Goal: Information Seeking & Learning: Learn about a topic

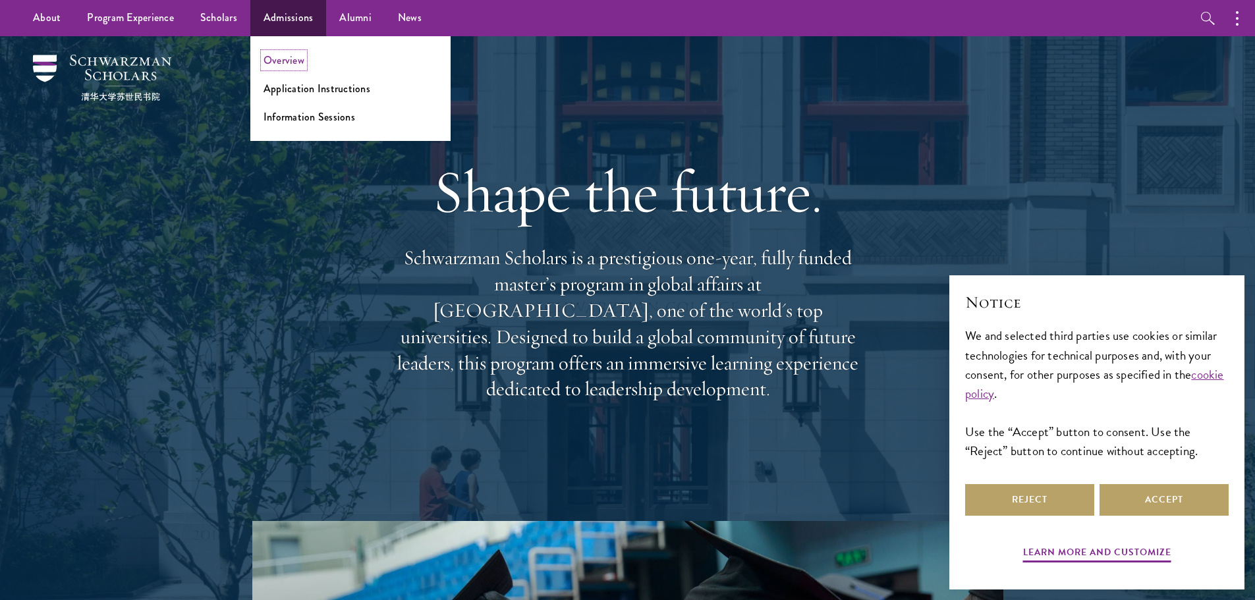
click at [298, 57] on link "Overview" at bounding box center [284, 60] width 41 height 15
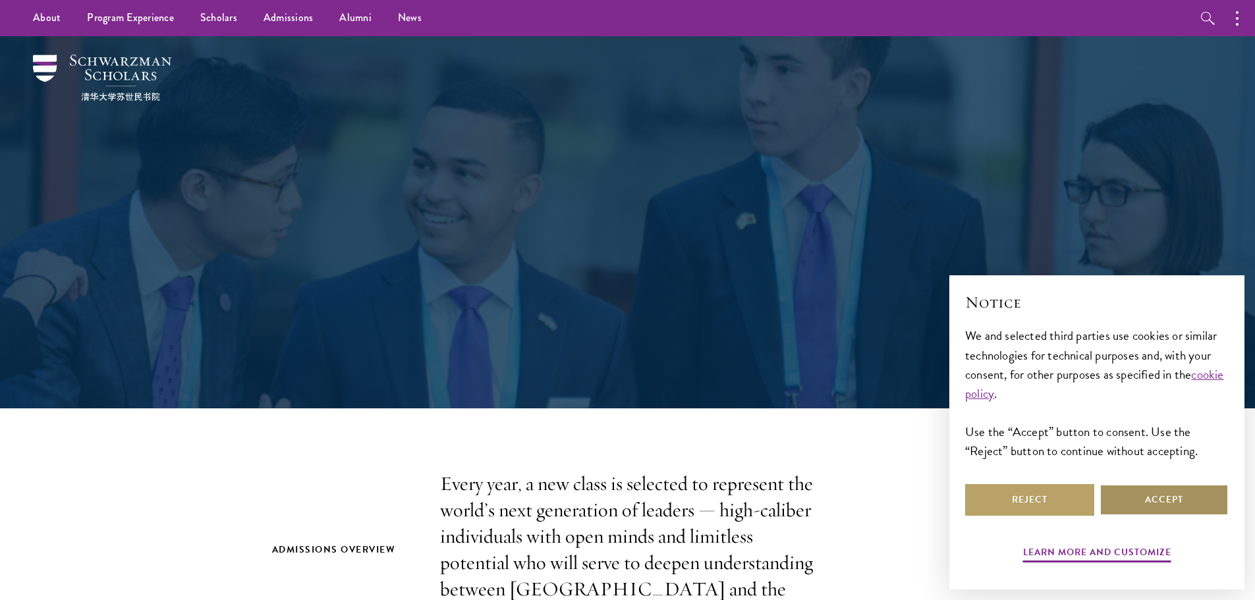
click at [1153, 494] on button "Accept" at bounding box center [1164, 500] width 129 height 32
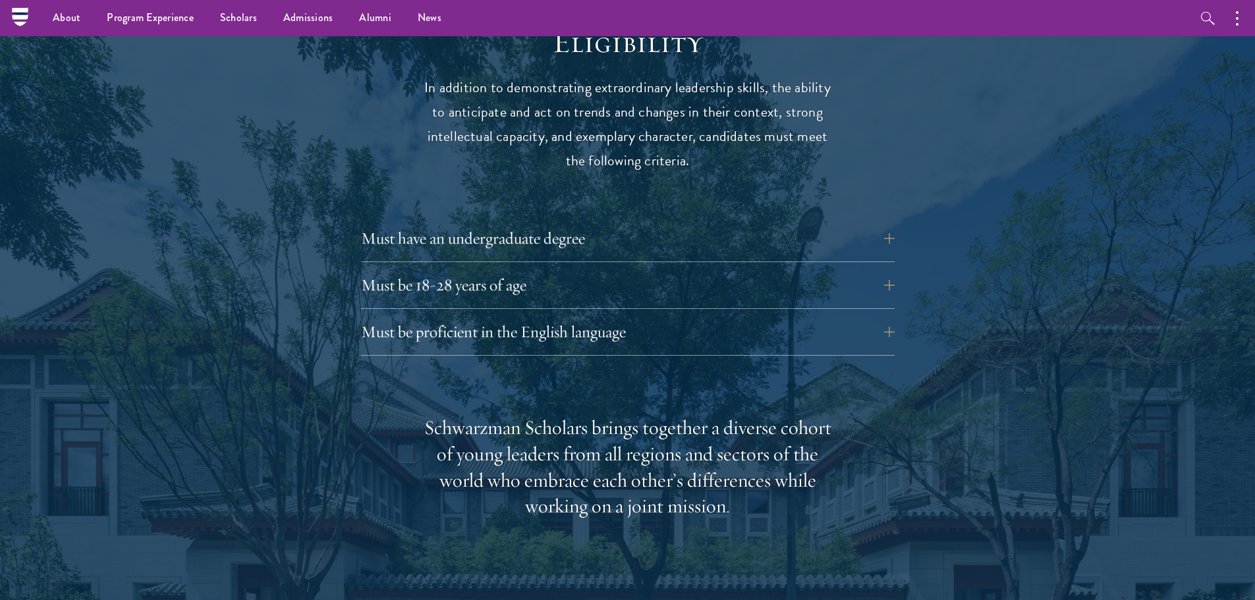
scroll to position [1713, 0]
